Goal: Complete application form

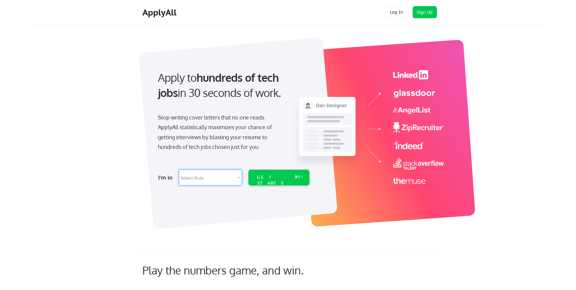
click at [238, 180] on select "Select Role Software Engineering Product Management Customer Success Sales UI/U…" at bounding box center [210, 177] width 63 height 16
select select ""hr_recruiting""
click at [179, 169] on select "Select Role Software Engineering Product Management Customer Success Sales UI/U…" at bounding box center [210, 177] width 63 height 16
select select ""hr_recruiting""
click at [275, 176] on div "GET STARTED" at bounding box center [273, 183] width 32 height 18
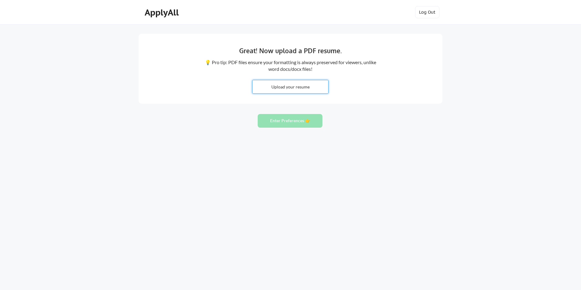
click at [303, 86] on input "file" at bounding box center [290, 86] width 76 height 13
type input "C:\fakepath\[PERSON_NAME] Resume 2025 08 24.pdf"
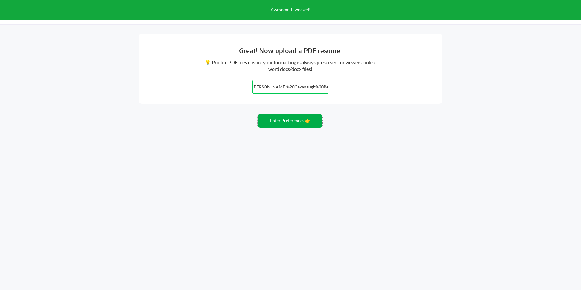
click at [286, 120] on button "Enter Preferences 👉" at bounding box center [289, 121] width 65 height 14
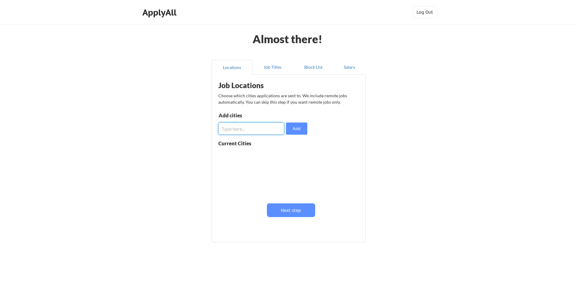
click at [258, 129] on input "input" at bounding box center [251, 128] width 66 height 12
type input "Chicago"
click at [303, 127] on button "Add" at bounding box center [296, 128] width 21 height 12
click at [264, 125] on input "input" at bounding box center [251, 128] width 66 height 12
type input "Dallas"
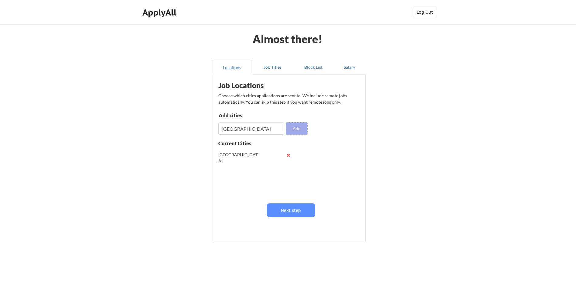
drag, startPoint x: 299, startPoint y: 130, endPoint x: 297, endPoint y: 129, distance: 3.1
click at [300, 128] on button "Add" at bounding box center [296, 128] width 21 height 12
click at [247, 125] on input "input" at bounding box center [251, 128] width 66 height 12
type input "Remote"
click at [300, 128] on button "Add" at bounding box center [296, 128] width 21 height 12
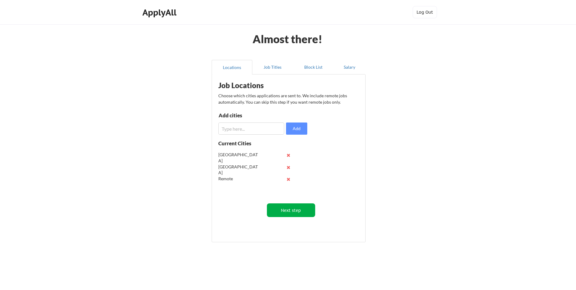
click at [292, 208] on button "Next step" at bounding box center [291, 210] width 48 height 14
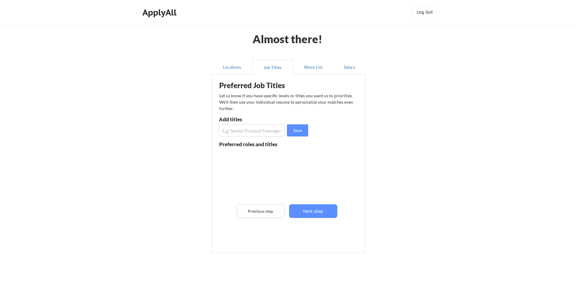
click at [248, 129] on input "input" at bounding box center [252, 130] width 66 height 12
type input "Director of Human Resources"
click at [296, 128] on button "Save" at bounding box center [297, 130] width 21 height 12
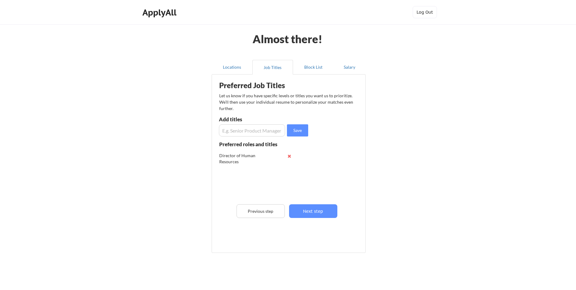
click at [224, 132] on input "input" at bounding box center [252, 130] width 66 height 12
type input "Senior Director of Human Resources"
click at [299, 128] on button "Save" at bounding box center [297, 130] width 21 height 12
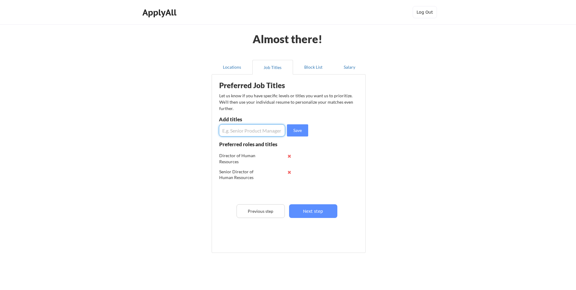
click at [242, 130] on input "input" at bounding box center [252, 130] width 66 height 12
type input "Vice-President of Human Resources"
click at [302, 131] on button "Save" at bounding box center [297, 130] width 21 height 12
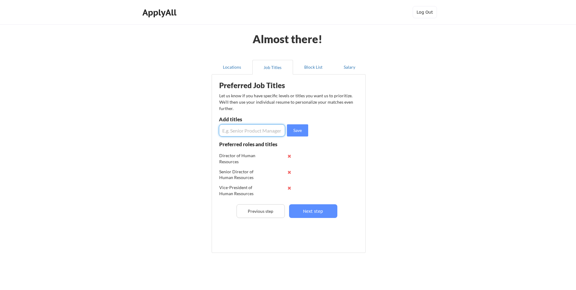
click at [249, 131] on input "input" at bounding box center [252, 130] width 66 height 12
type input "Human Resources Business Partner"
click at [304, 132] on button "Save" at bounding box center [297, 130] width 21 height 12
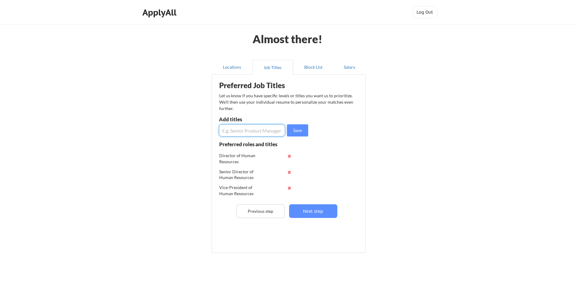
click at [254, 131] on input "input" at bounding box center [252, 130] width 66 height 12
drag, startPoint x: 262, startPoint y: 130, endPoint x: 213, endPoint y: 131, distance: 49.2
click at [213, 131] on div "Preferred Job Titles Let us know if you have specific levels or titles you want…" at bounding box center [289, 163] width 154 height 179
type input "Human Resources Manager"
click at [299, 128] on button "Save" at bounding box center [297, 130] width 21 height 12
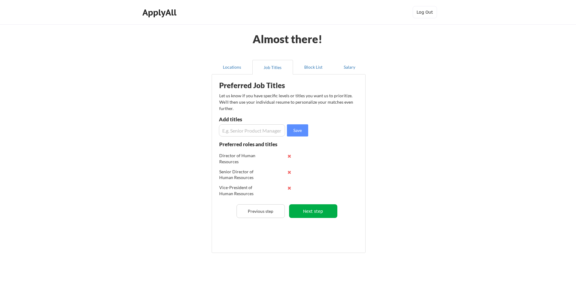
click at [308, 209] on button "Next step" at bounding box center [313, 211] width 48 height 14
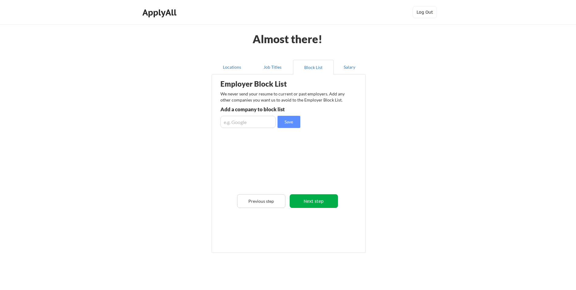
click at [314, 201] on button "Next step" at bounding box center [314, 201] width 48 height 14
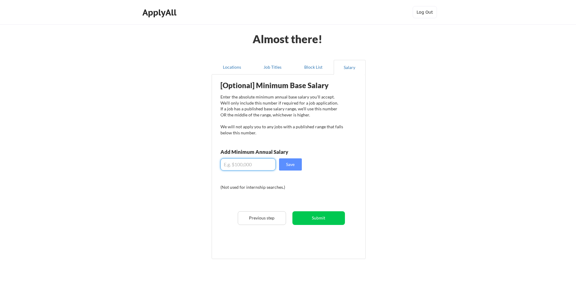
click at [254, 166] on input "input" at bounding box center [247, 164] width 55 height 12
type input "$165,000"
click at [287, 164] on button "Save" at bounding box center [290, 164] width 23 height 12
click at [319, 216] on button "Submit" at bounding box center [318, 218] width 53 height 14
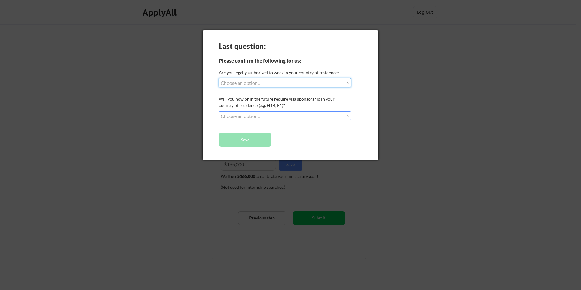
click at [344, 83] on select "Choose an option... Yes, I am a US Citizen Yes, I am a Canadian Citizen Yes, I …" at bounding box center [285, 82] width 132 height 9
select select ""yes__i_am_a_us_citizen""
click at [219, 78] on select "Choose an option... Yes, I am a US Citizen Yes, I am a Canadian Citizen Yes, I …" at bounding box center [285, 82] width 132 height 9
click at [309, 114] on select "Choose an option... No, I will not need sponsorship Yes, I will need sponsorship" at bounding box center [285, 115] width 132 height 9
select select ""no__i_will_not_need_sponsorship""
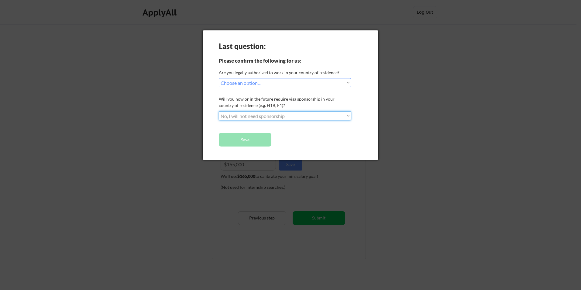
click at [219, 111] on select "Choose an option... No, I will not need sponsorship Yes, I will need sponsorship" at bounding box center [285, 115] width 132 height 9
click at [252, 142] on button "Save" at bounding box center [245, 140] width 53 height 14
